Goal: Task Accomplishment & Management: Manage account settings

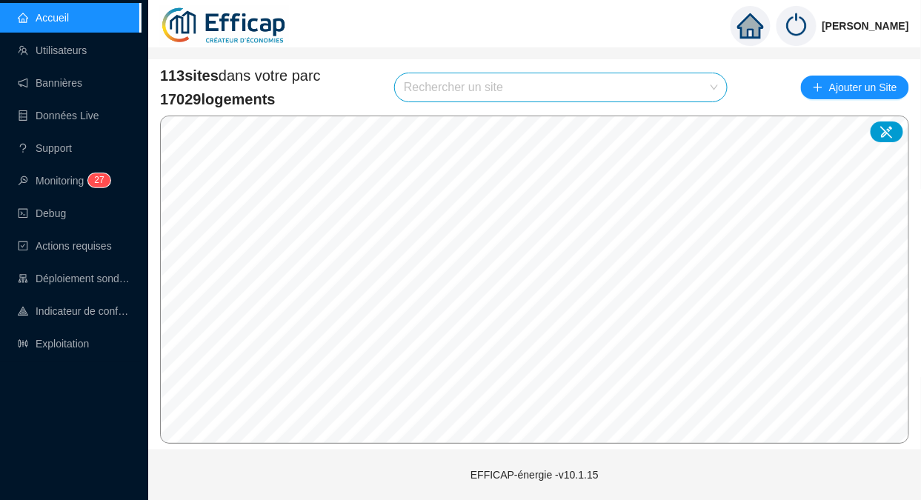
click at [87, 45] on link "Utilisateurs" at bounding box center [52, 50] width 69 height 12
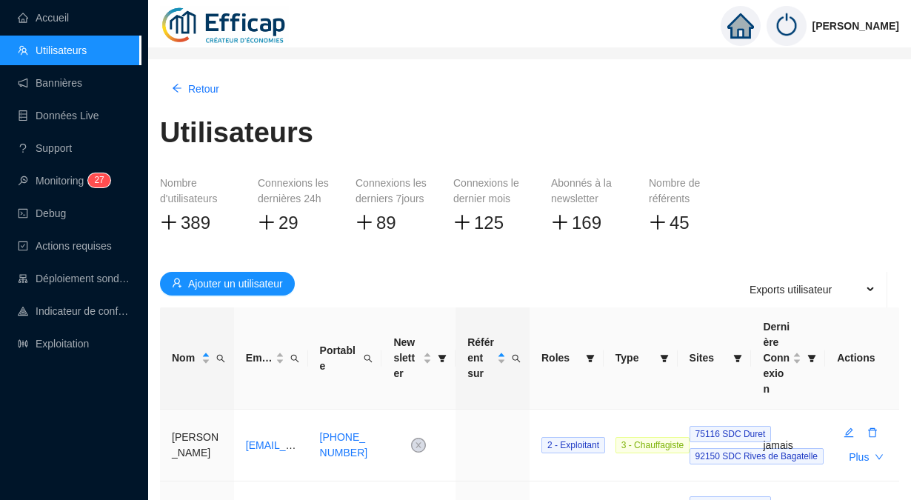
click at [239, 276] on span "Ajouter un utilisateur" at bounding box center [235, 284] width 95 height 16
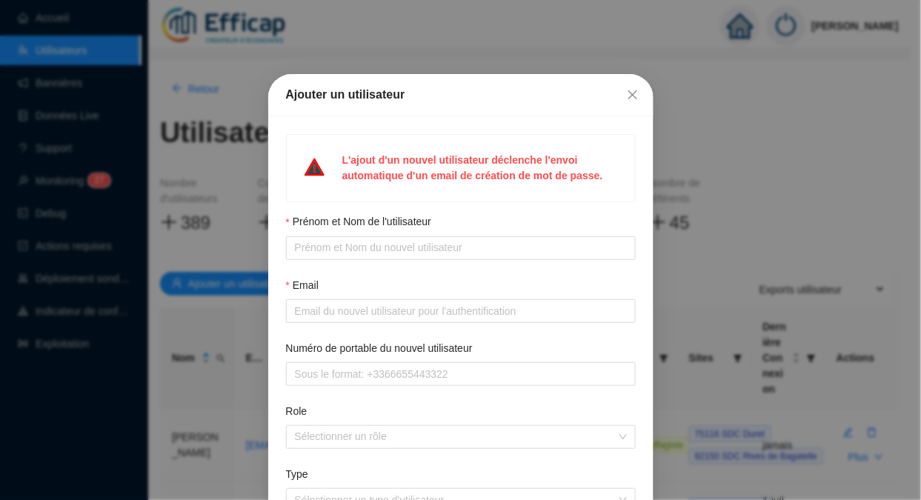
click at [627, 93] on icon "close" at bounding box center [633, 95] width 12 height 12
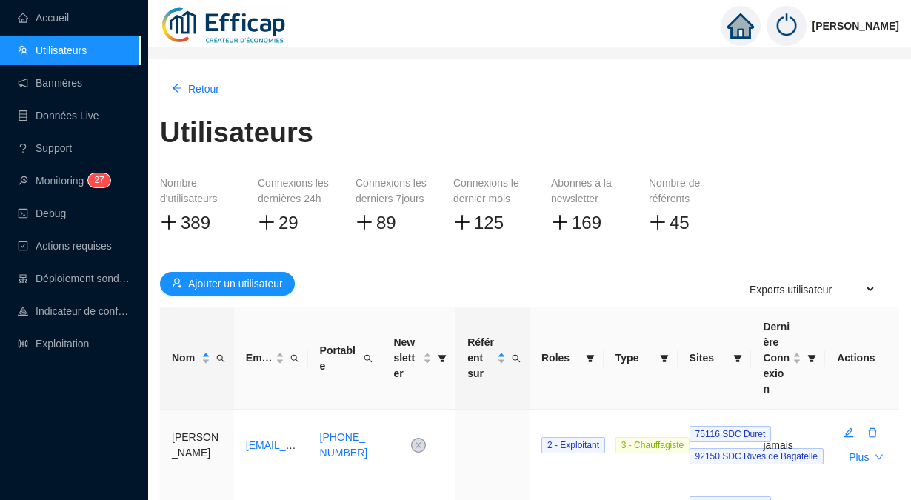
click at [219, 356] on span "Nom" at bounding box center [220, 357] width 15 height 21
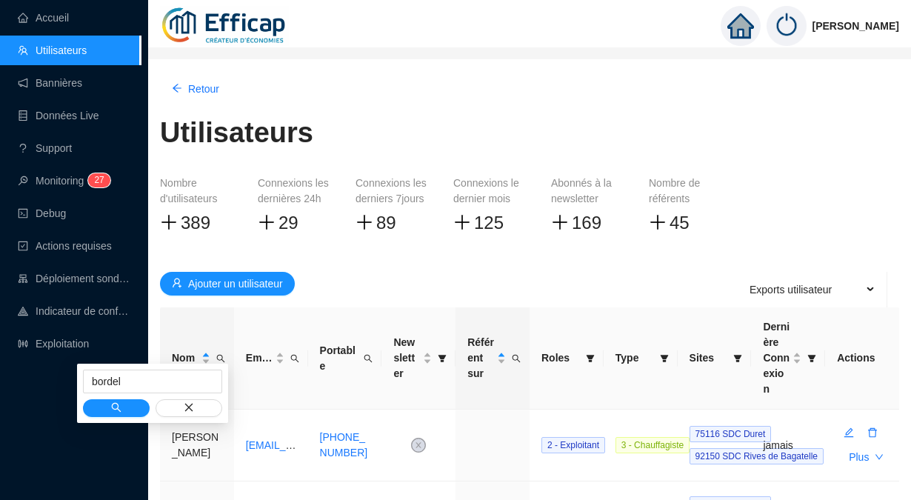
type input "bordel"
